Goal: Navigation & Orientation: Find specific page/section

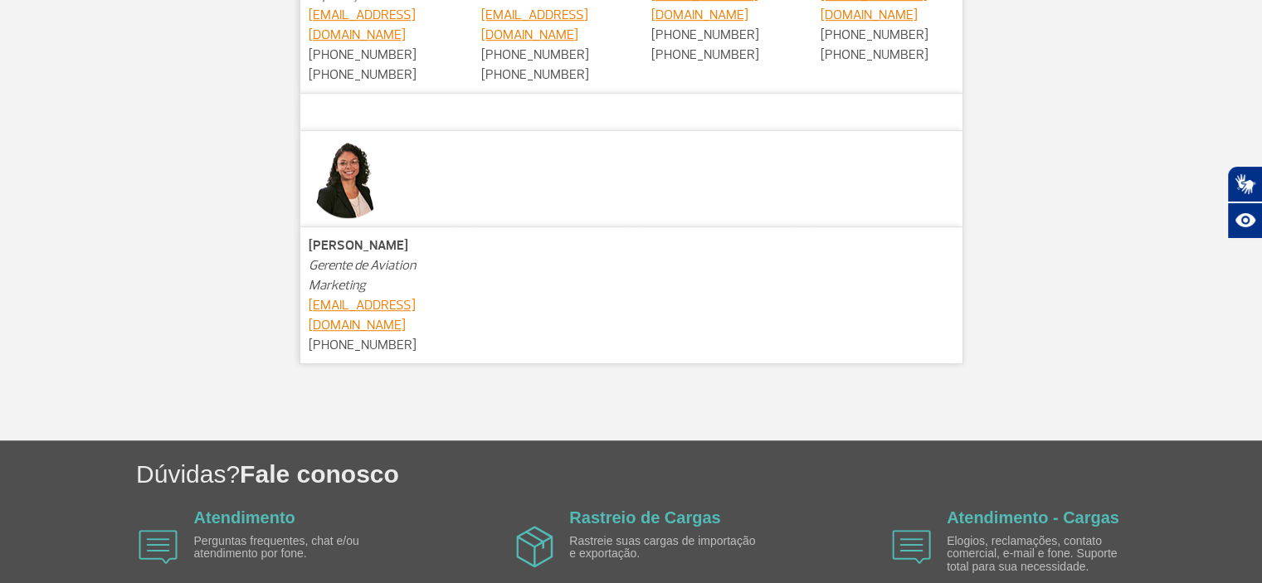
scroll to position [1172, 0]
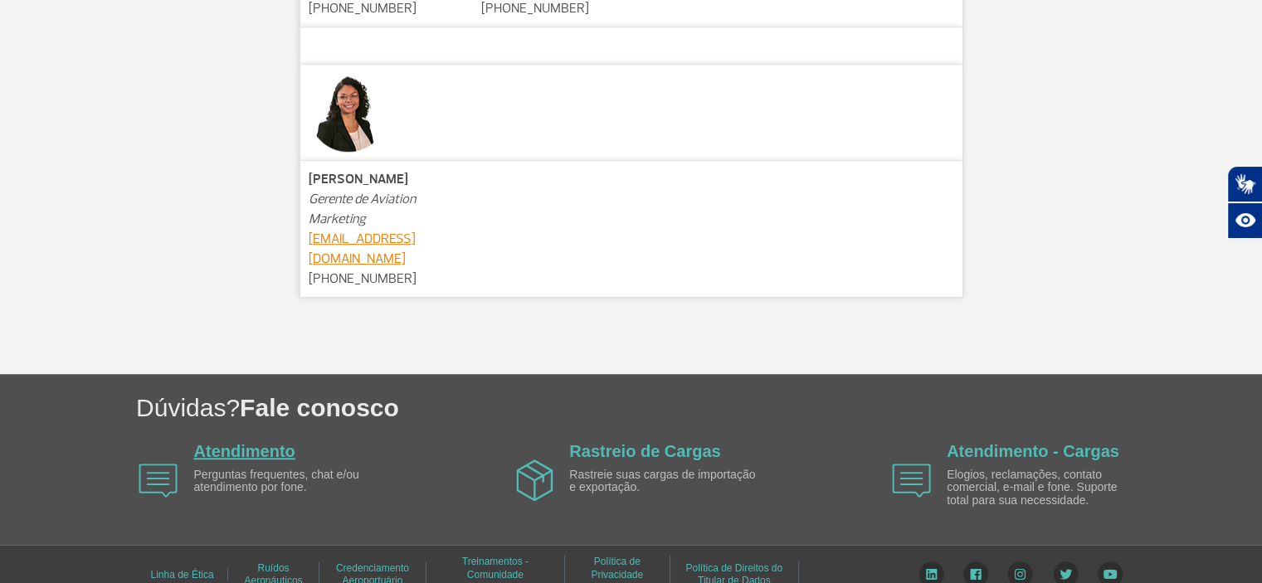
click at [259, 442] on link "Atendimento" at bounding box center [244, 451] width 101 height 18
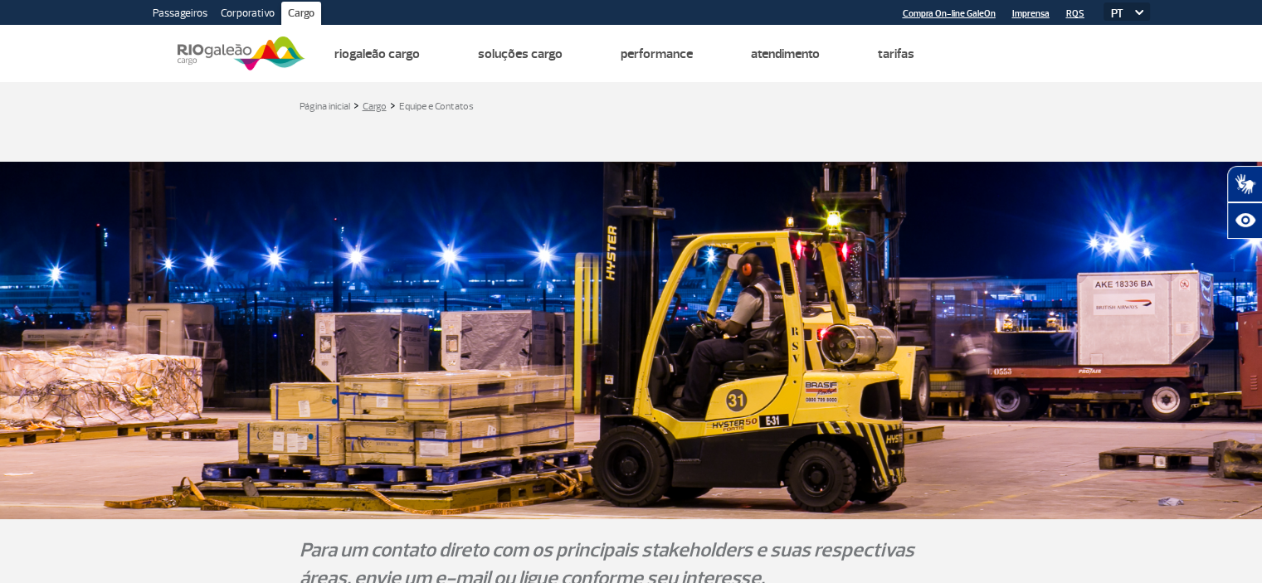
click at [372, 105] on link "Cargo" at bounding box center [375, 106] width 24 height 12
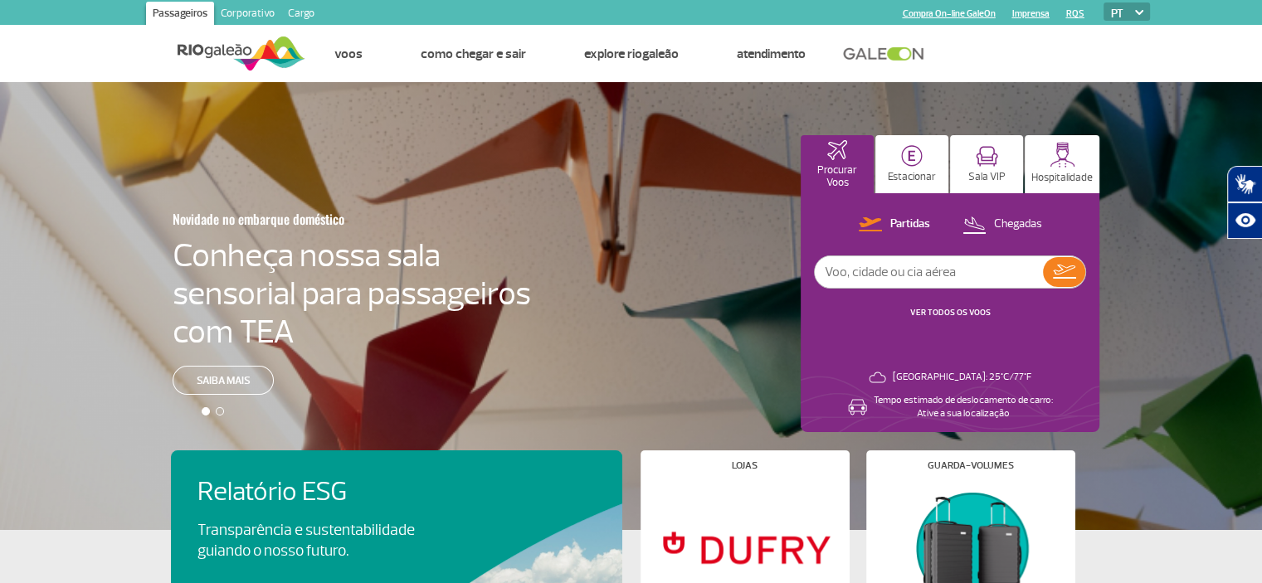
click at [236, 12] on link "Corporativo" at bounding box center [247, 15] width 67 height 27
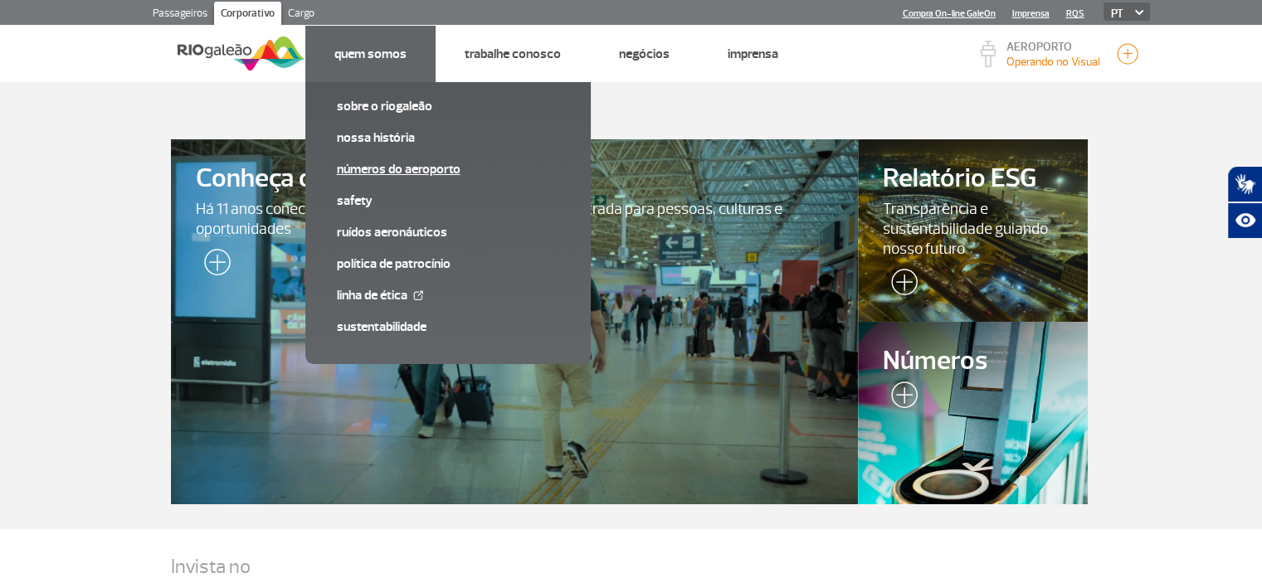
click at [423, 171] on link "Números do Aeroporto" at bounding box center [448, 169] width 222 height 18
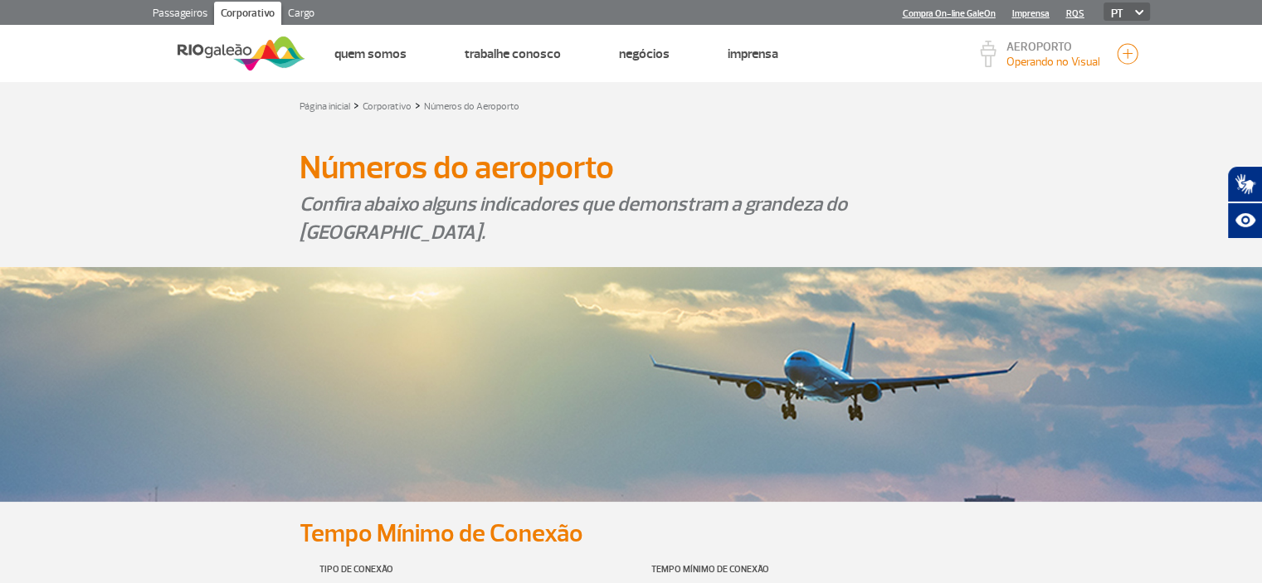
click at [256, 53] on img at bounding box center [242, 53] width 128 height 41
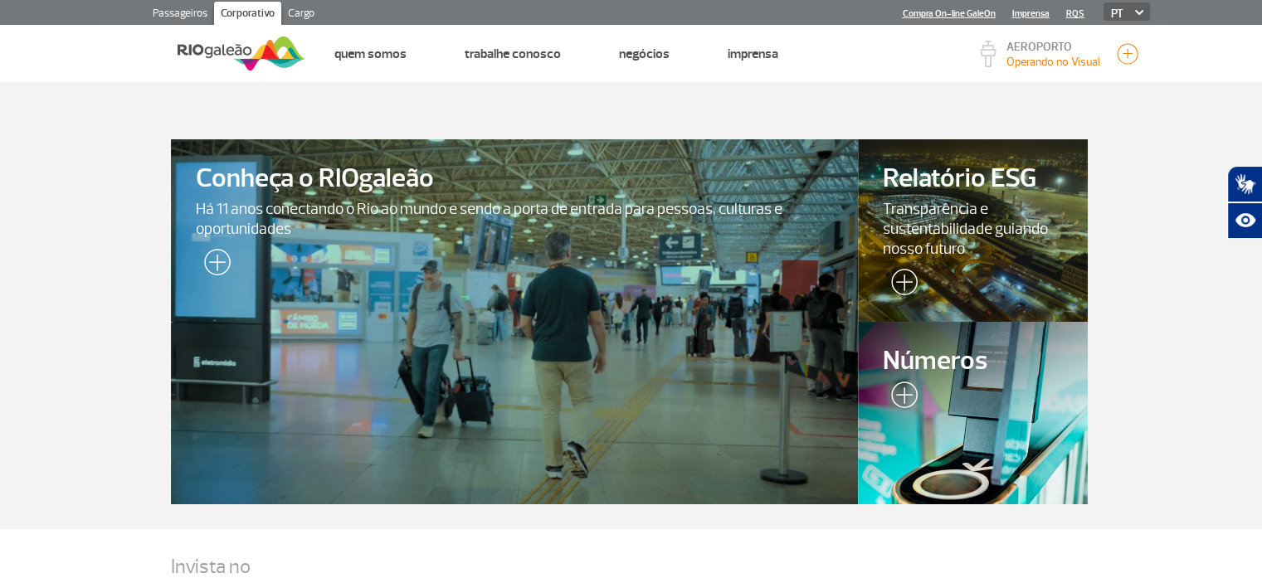
click at [170, 13] on link "Passageiros" at bounding box center [180, 15] width 68 height 27
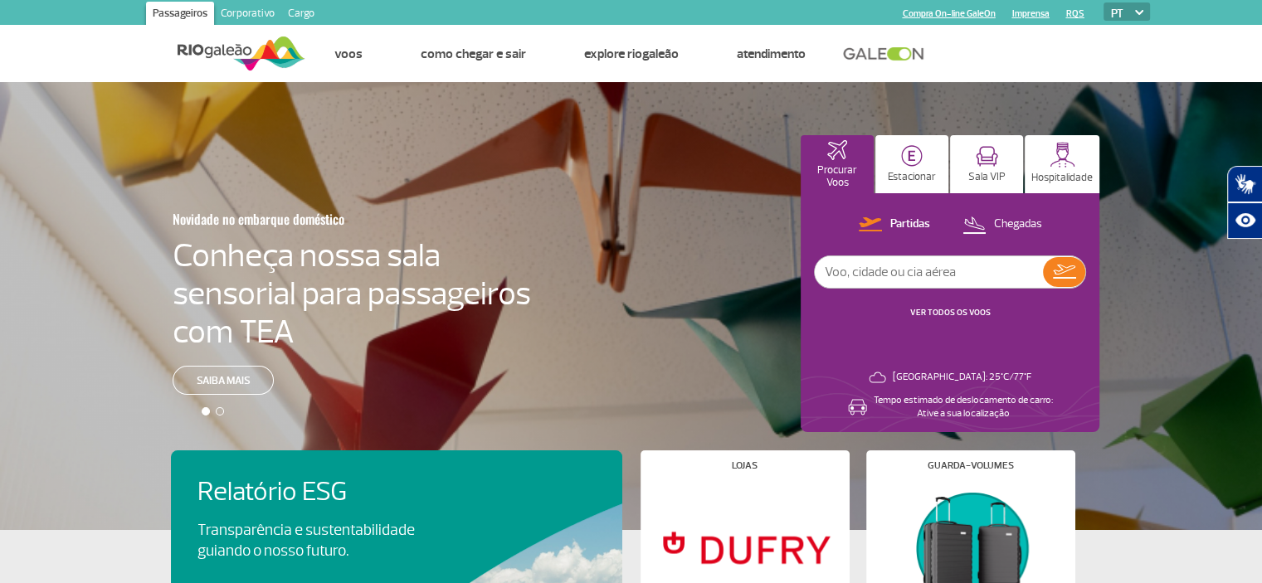
click at [226, 53] on img at bounding box center [242, 53] width 128 height 41
click at [241, 21] on link "Corporativo" at bounding box center [247, 15] width 67 height 27
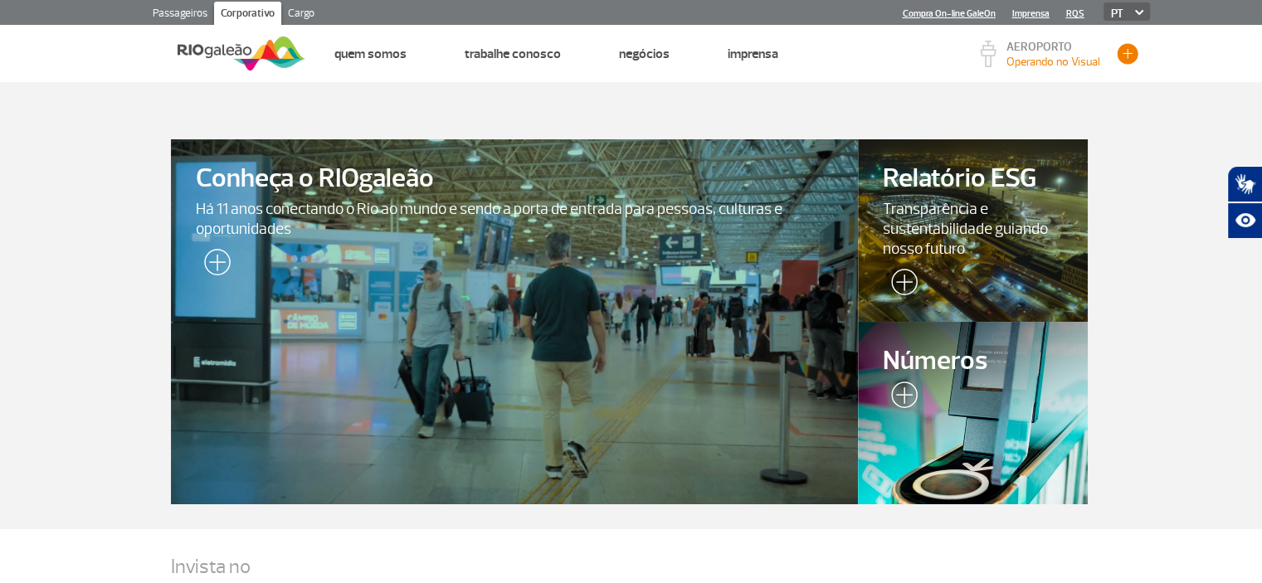
click at [1125, 55] on button "button" at bounding box center [1127, 53] width 25 height 25
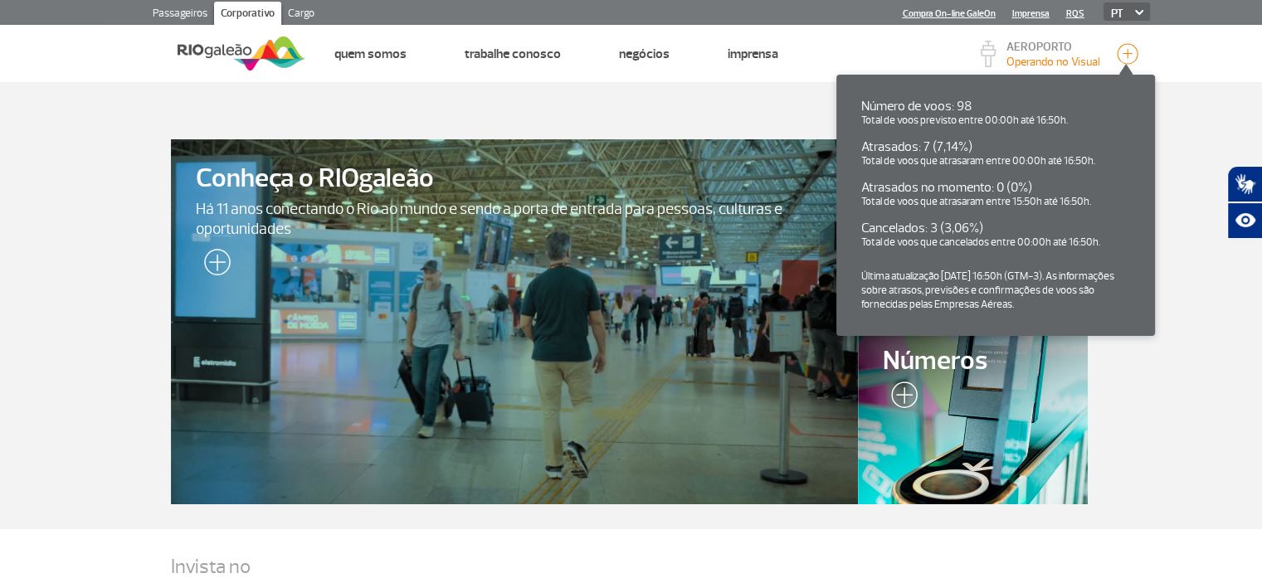
click at [305, 12] on link "Cargo" at bounding box center [301, 15] width 40 height 27
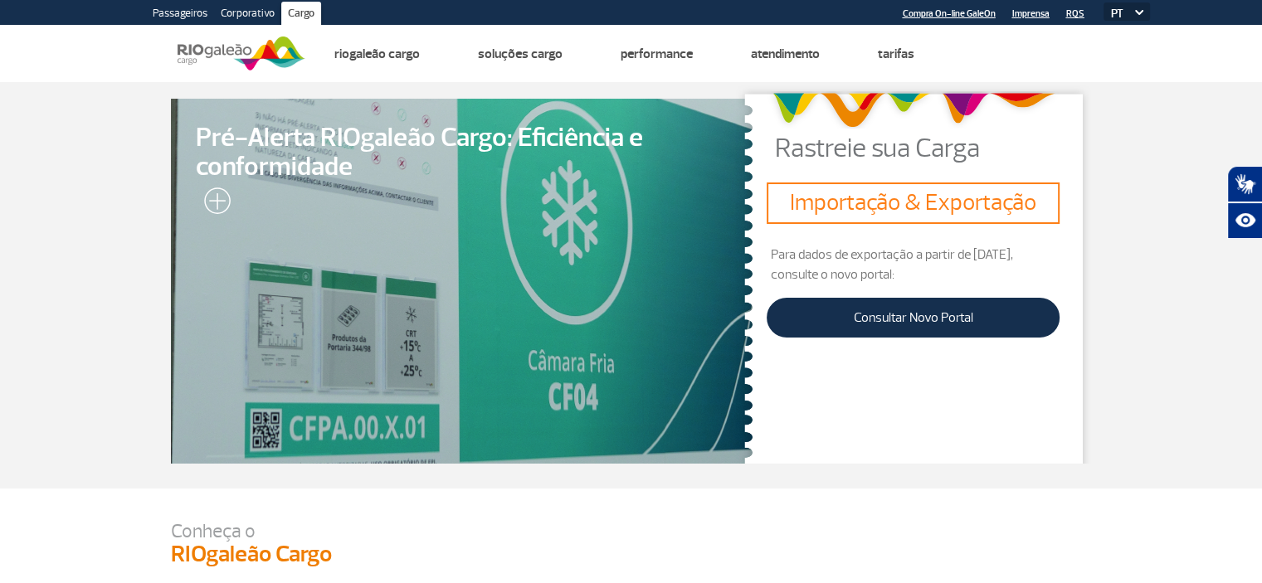
click at [240, 15] on link "Corporativo" at bounding box center [247, 15] width 67 height 27
